Goal: Transaction & Acquisition: Obtain resource

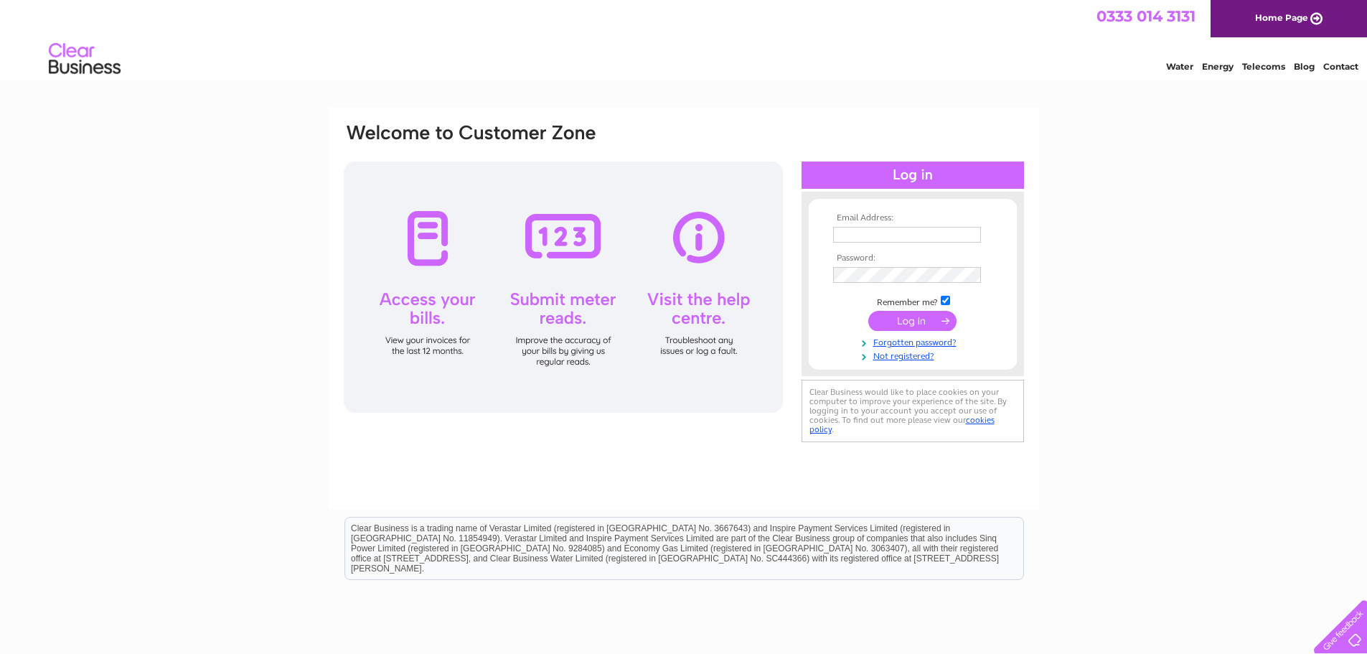
click at [864, 230] on input "text" at bounding box center [907, 235] width 148 height 16
type input "lesley@reithlambert.co.uk"
click at [907, 319] on input "submit" at bounding box center [913, 322] width 88 height 20
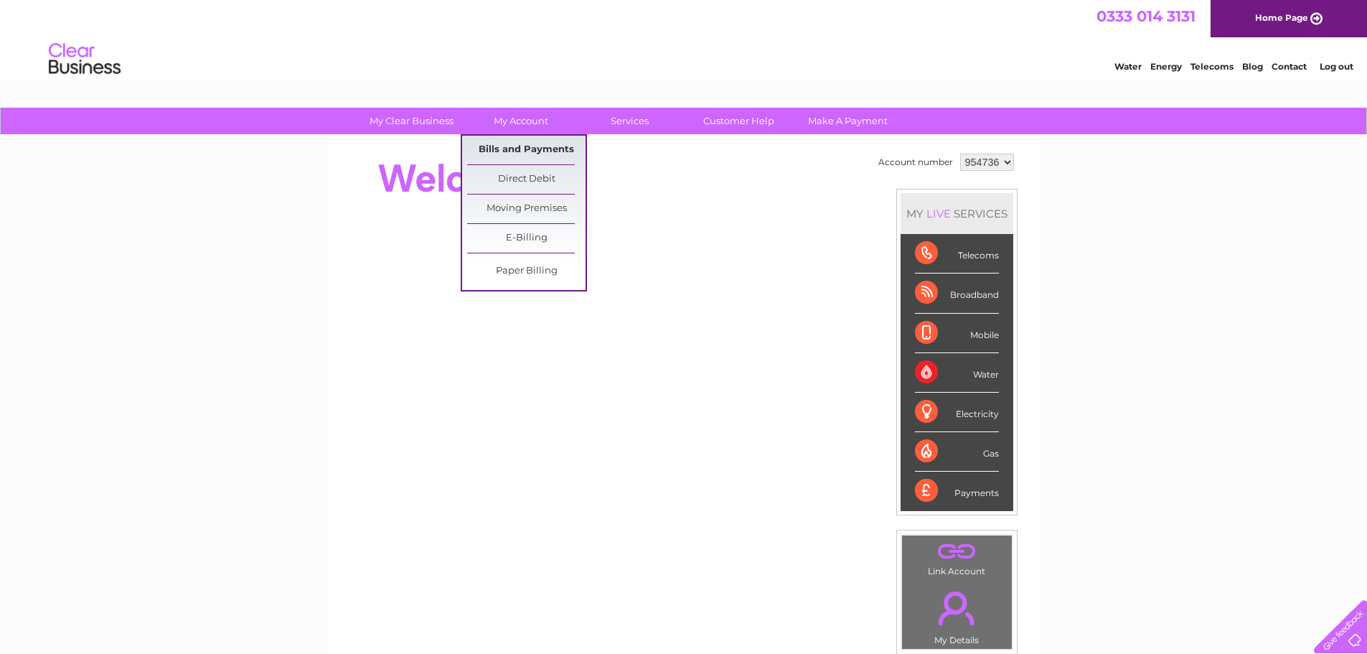
click at [560, 144] on link "Bills and Payments" at bounding box center [526, 150] width 118 height 29
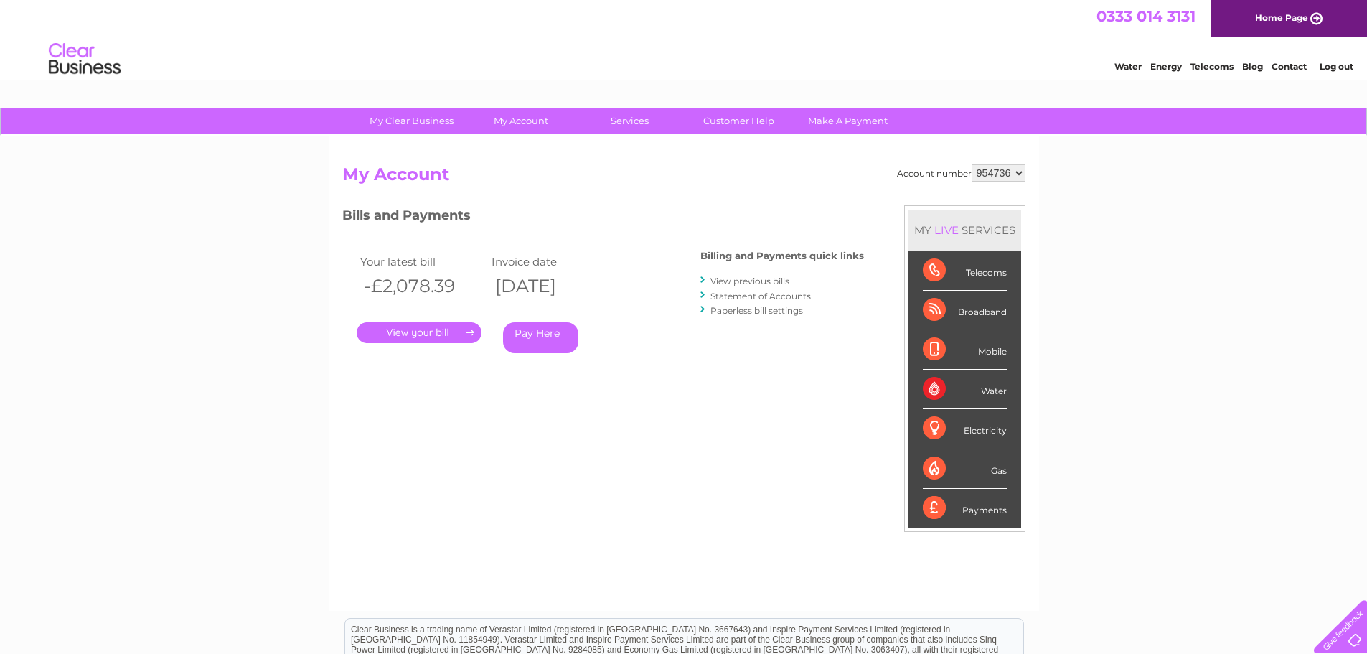
click at [1016, 172] on select "954736 974434" at bounding box center [999, 172] width 54 height 17
select select "974434"
click at [972, 164] on select "954736 974434" at bounding box center [999, 172] width 54 height 17
click at [420, 328] on link "." at bounding box center [419, 332] width 125 height 21
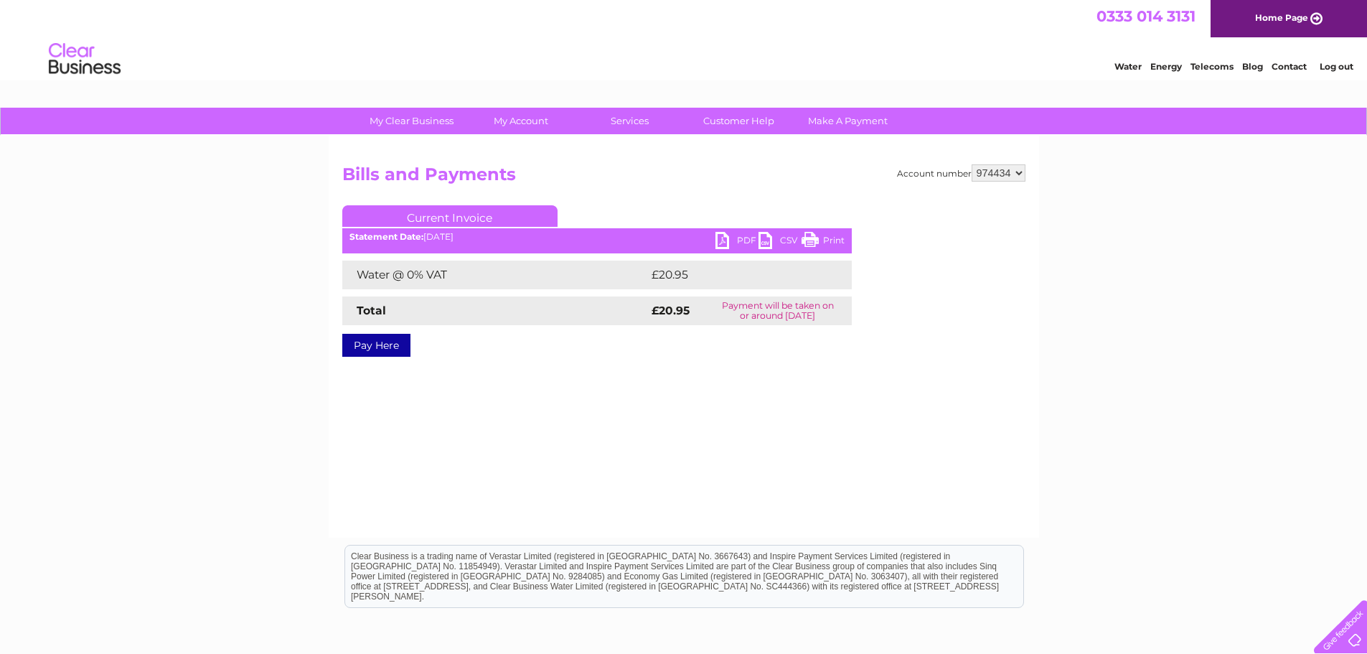
click at [726, 236] on link "PDF" at bounding box center [737, 242] width 43 height 21
click at [1330, 67] on link "Log out" at bounding box center [1337, 66] width 34 height 11
